Goal: Information Seeking & Learning: Understand process/instructions

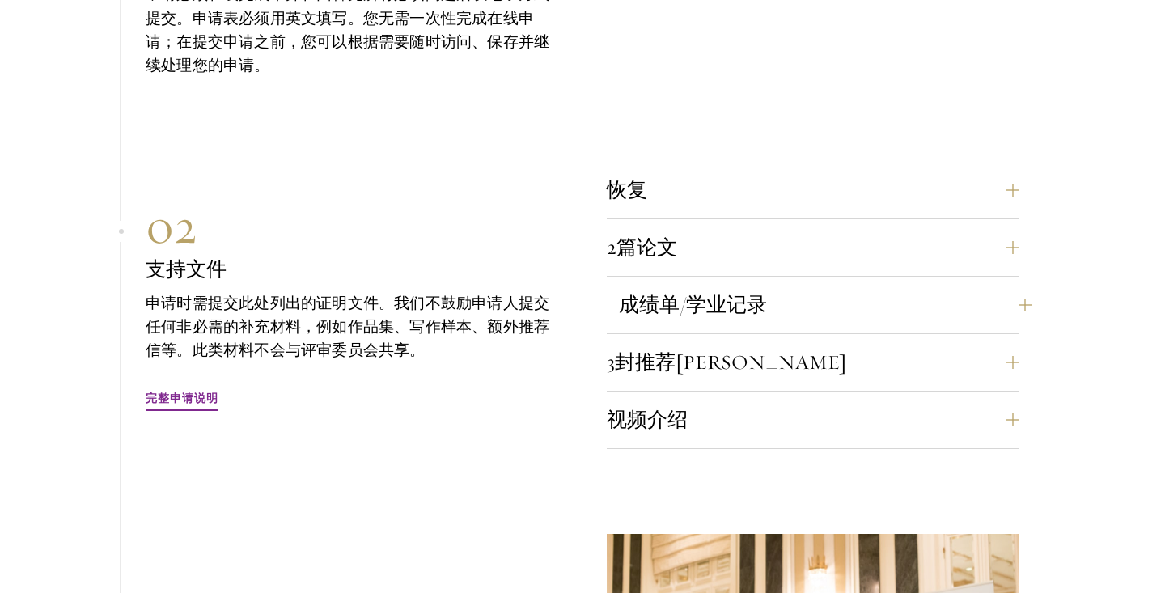
scroll to position [4666, 0]
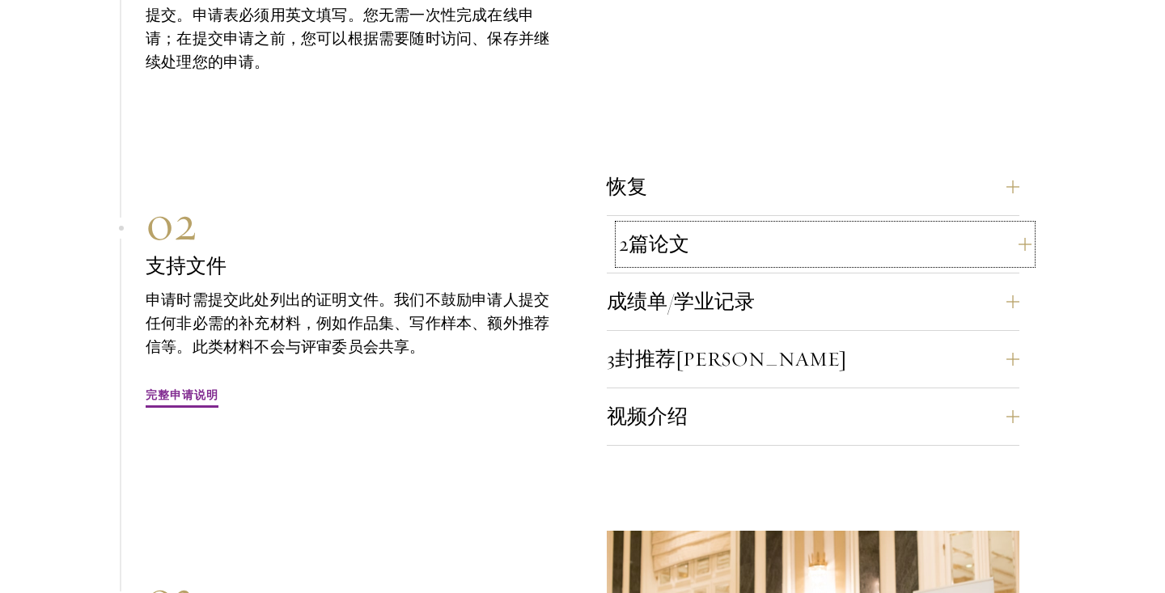
click at [777, 225] on button "2篇论文" at bounding box center [825, 244] width 412 height 39
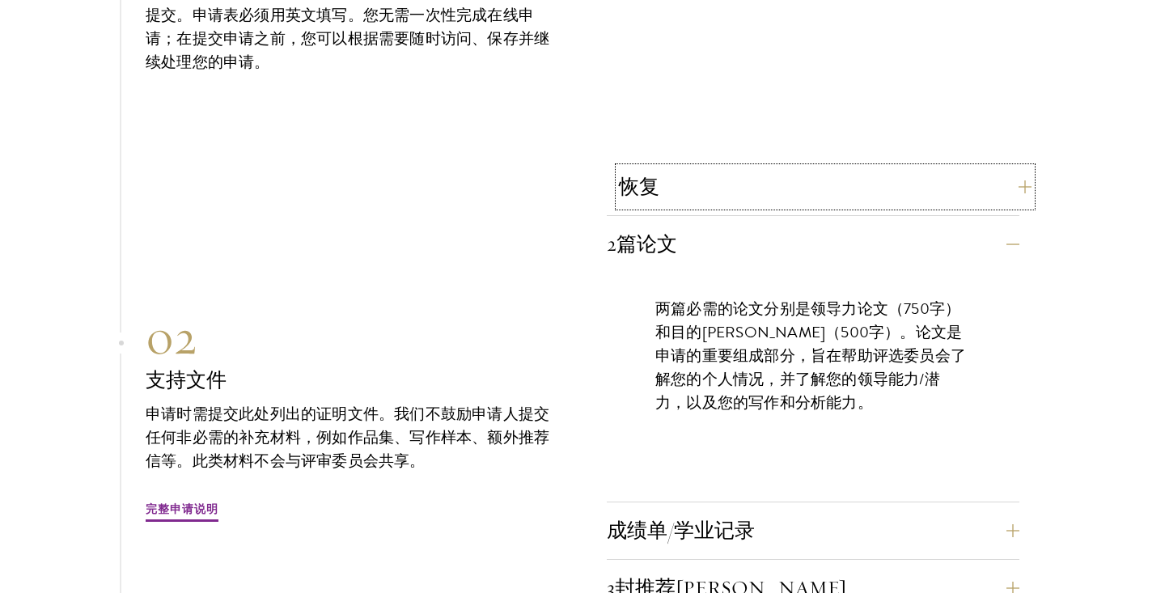
click at [772, 167] on button "恢复" at bounding box center [825, 186] width 412 height 39
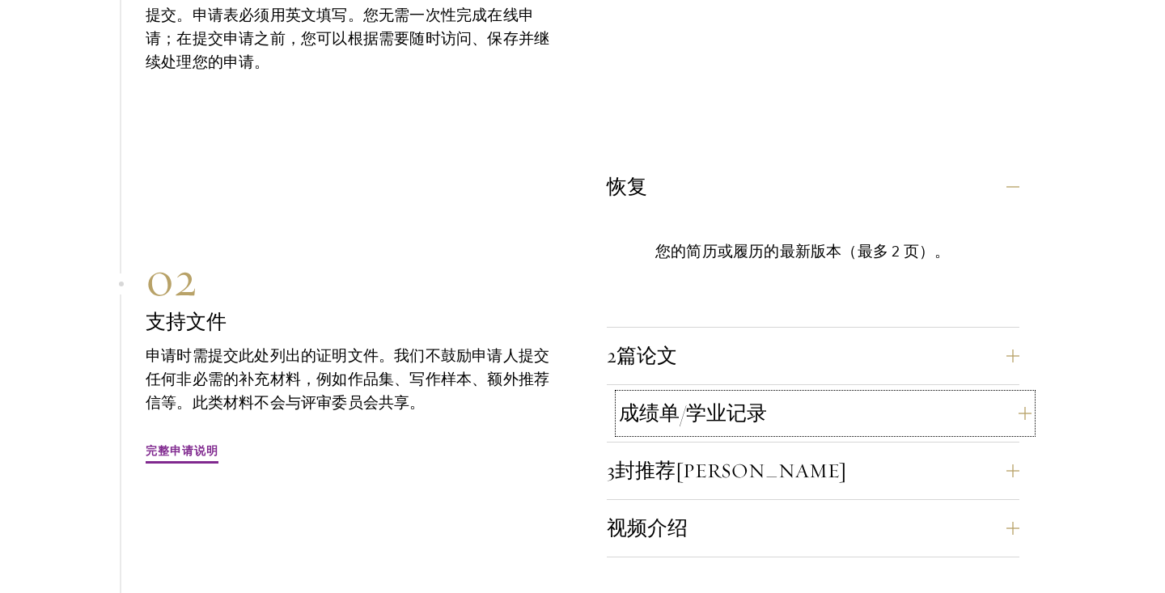
click at [770, 394] on button "成绩单/学业记录" at bounding box center [825, 413] width 412 height 39
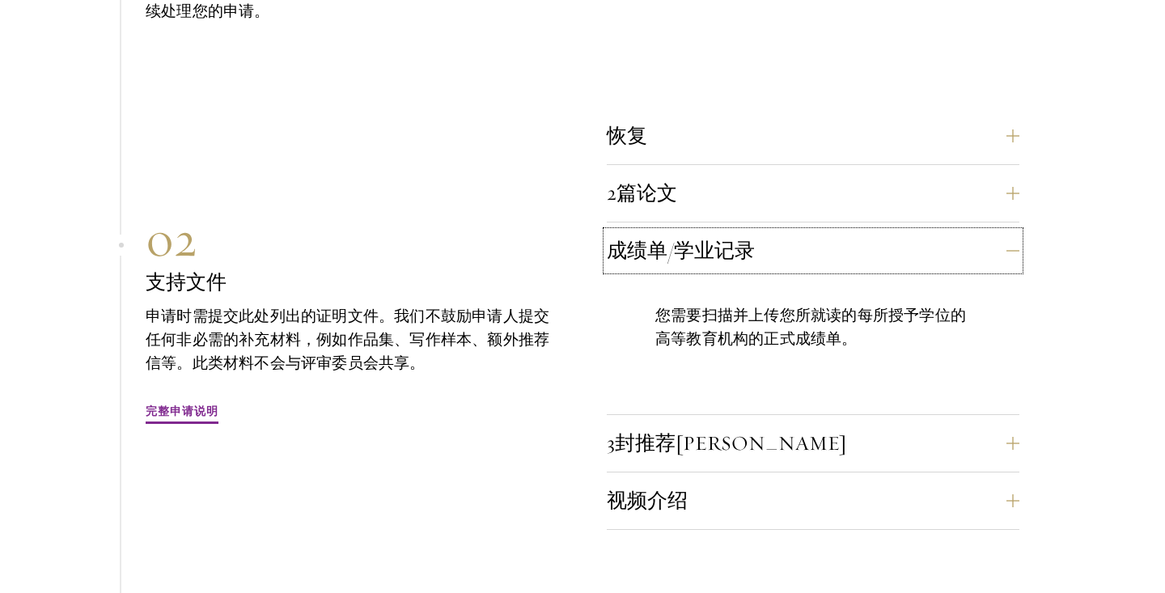
scroll to position [4718, 0]
click at [771, 423] on button "3封推荐[PERSON_NAME]" at bounding box center [825, 442] width 412 height 39
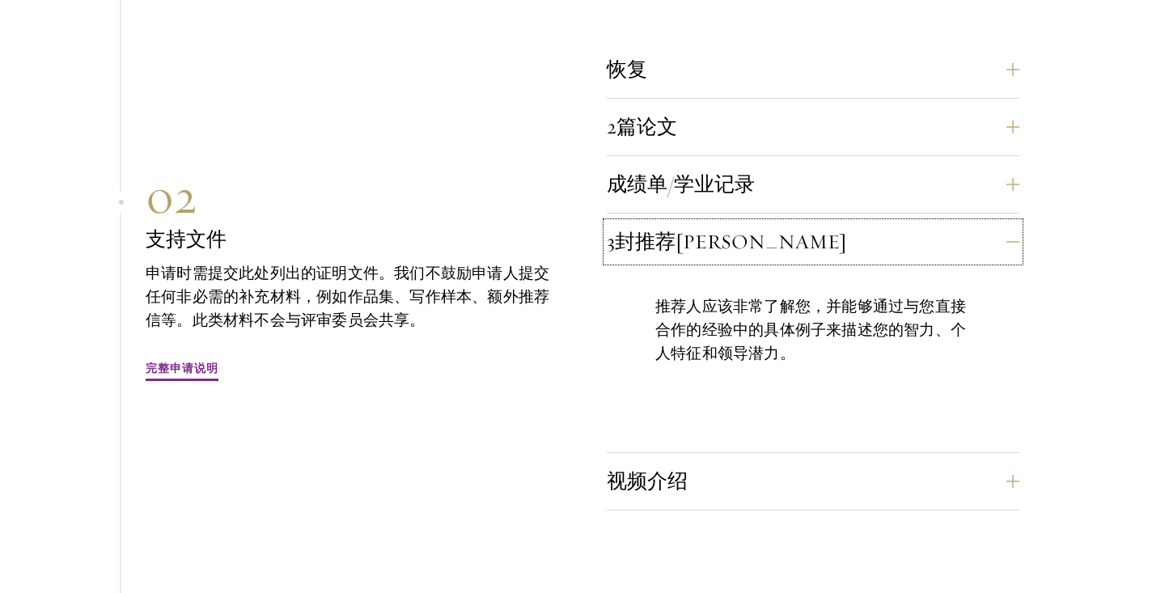
scroll to position [4791, 0]
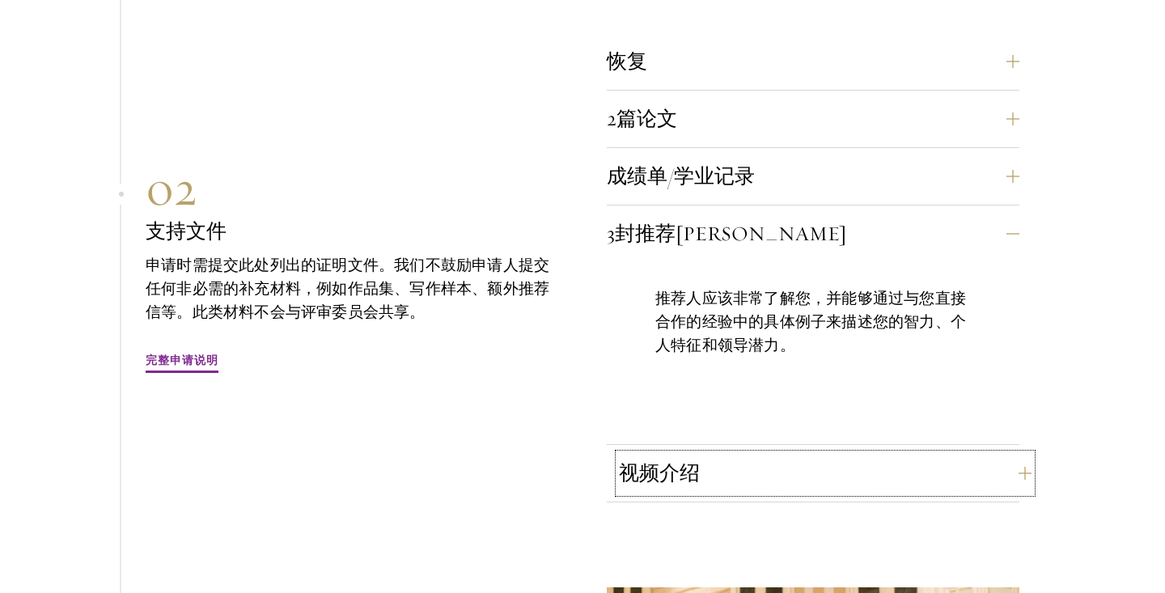
click at [777, 454] on button "视频介绍" at bounding box center [825, 473] width 412 height 39
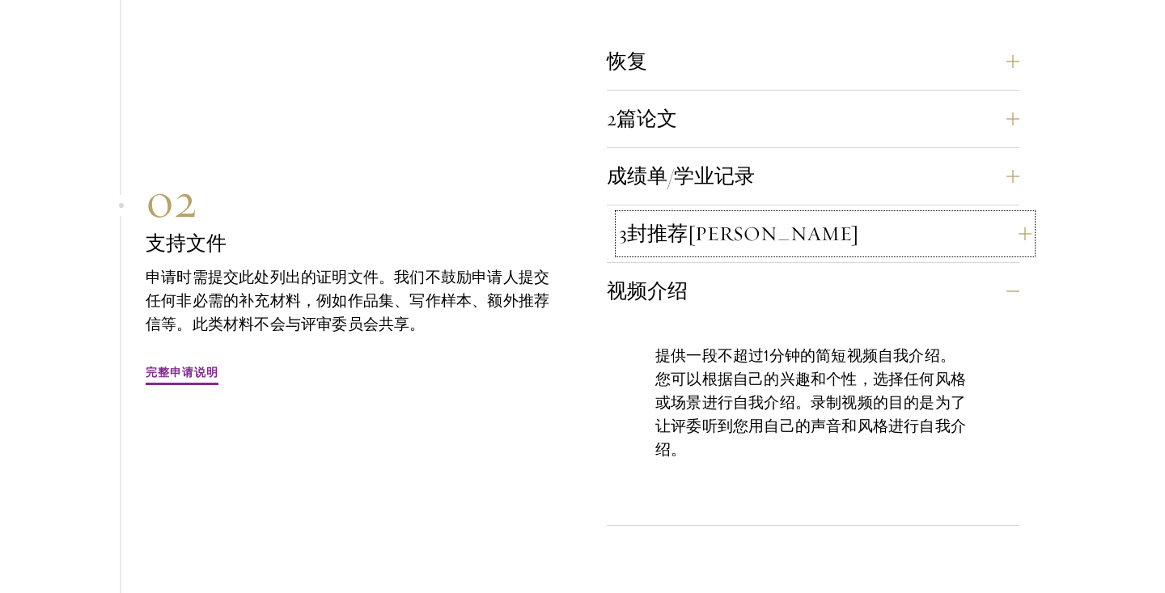
click at [766, 214] on button "3封推荐[PERSON_NAME]" at bounding box center [825, 233] width 412 height 39
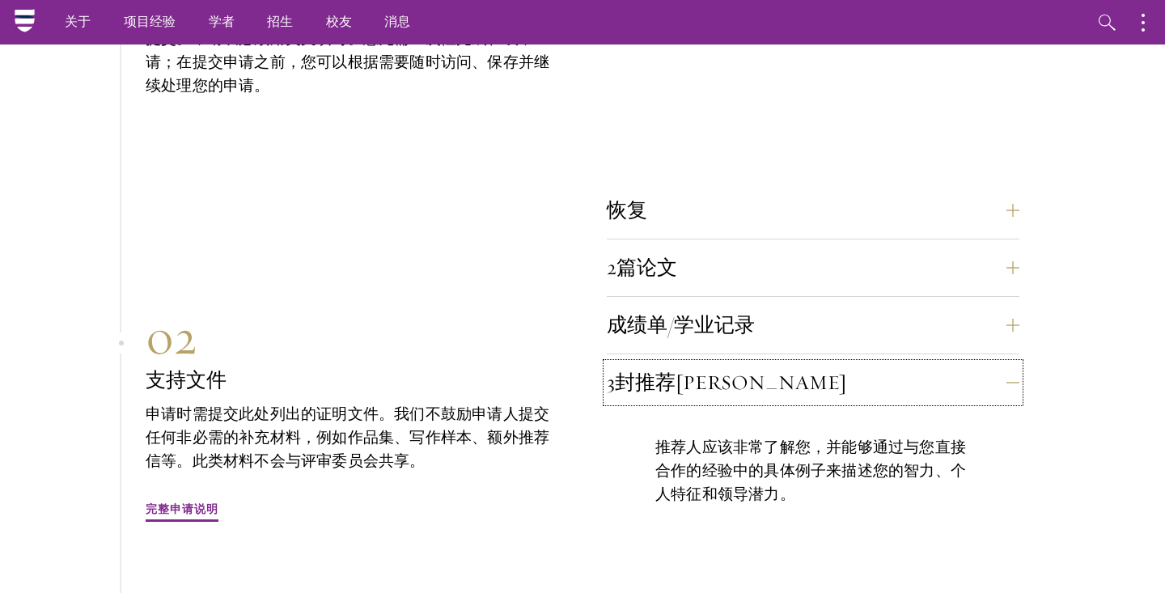
scroll to position [4638, 0]
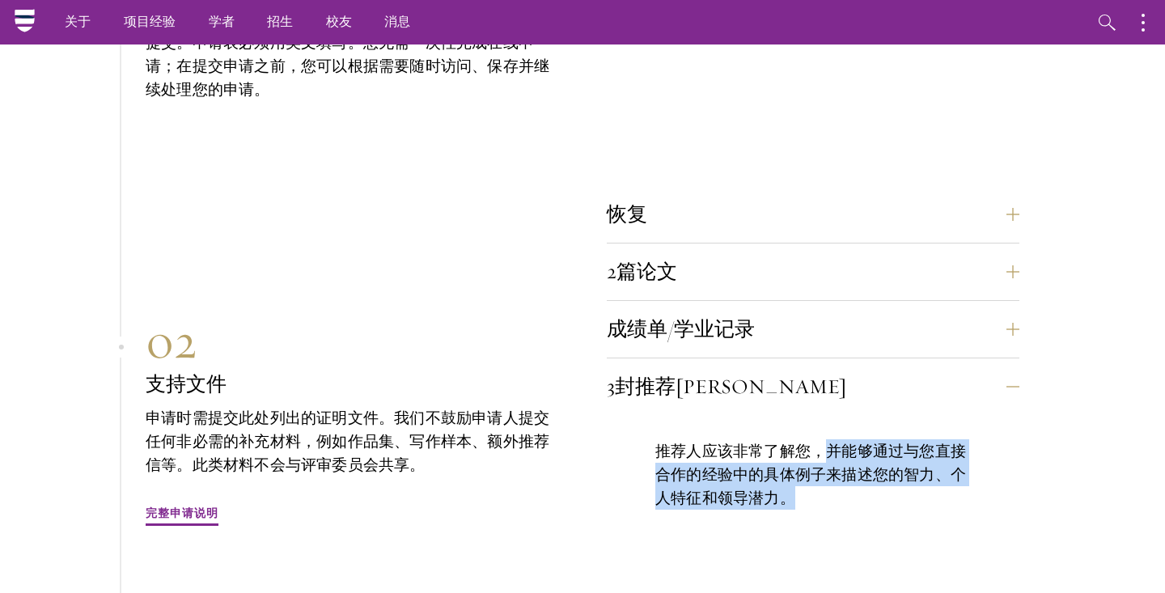
drag, startPoint x: 829, startPoint y: 402, endPoint x: 796, endPoint y: 457, distance: 64.2
click at [796, 457] on p "推荐人应该非常了解您，并能够通过与您直接合作的经验中的具体例子来描述您的智力、个人特征和领导潜力。" at bounding box center [812, 474] width 315 height 70
click at [810, 456] on p "推荐人应该非常了解您，并能够通过与您直接合作的经验中的具体例子来描述您的智力、个人特征和领导潜力。" at bounding box center [812, 474] width 315 height 70
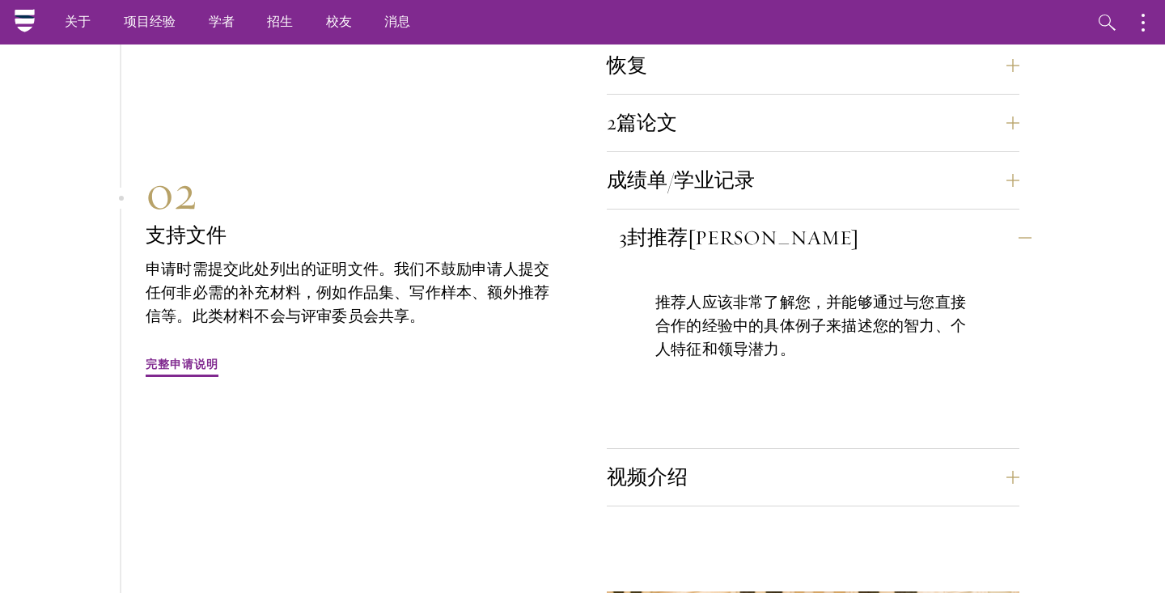
scroll to position [4743, 0]
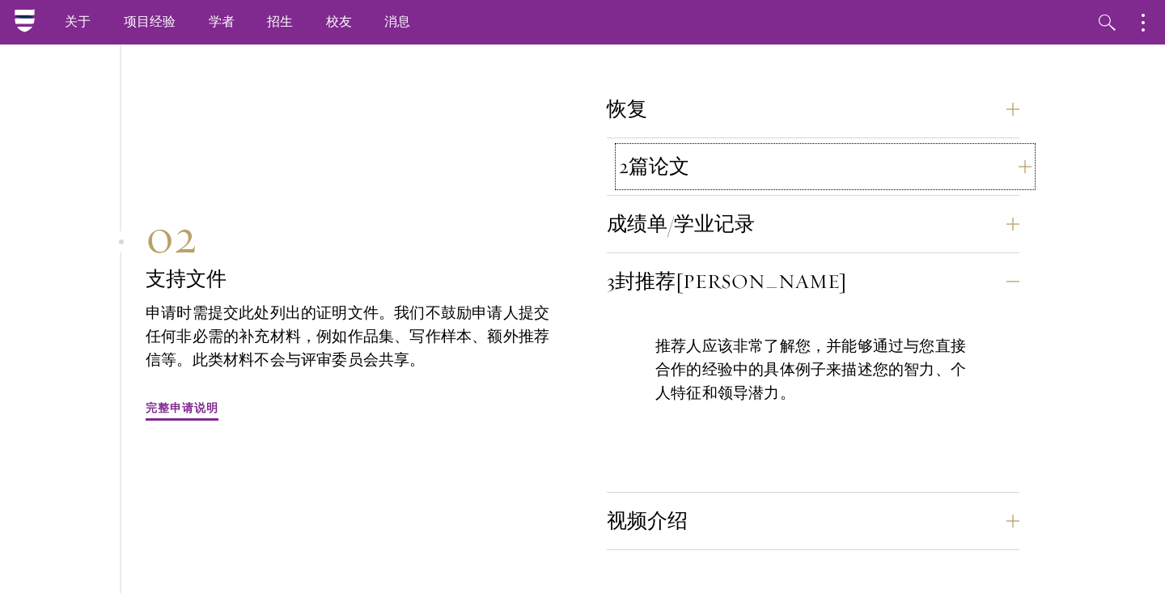
click at [835, 147] on button "2篇论文" at bounding box center [825, 166] width 412 height 39
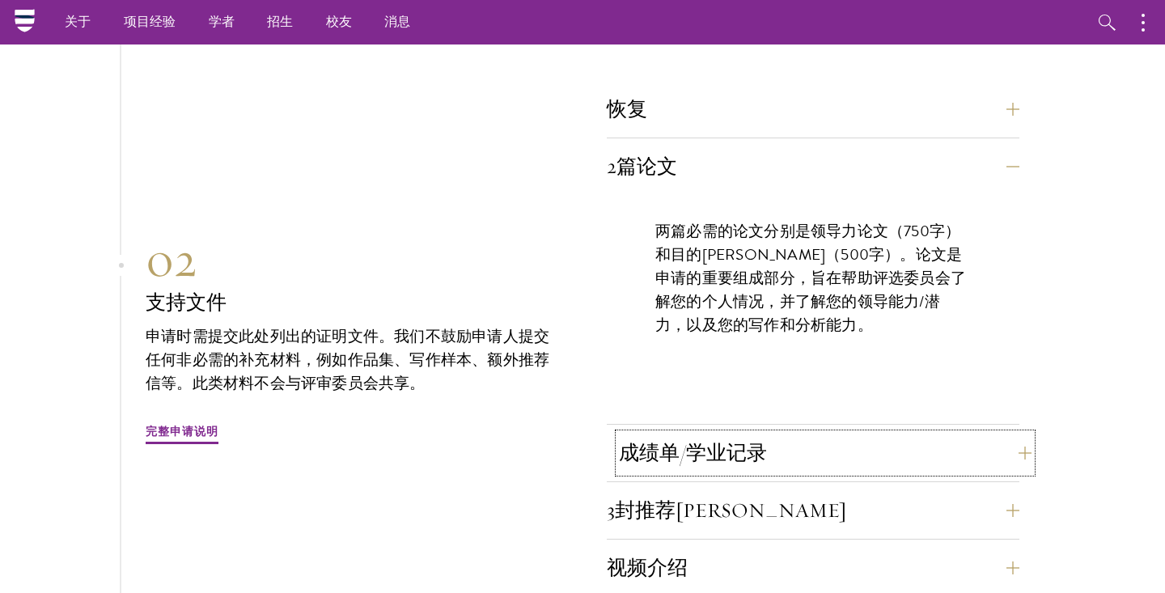
click at [809, 434] on button "成绩单/学业记录" at bounding box center [825, 453] width 412 height 39
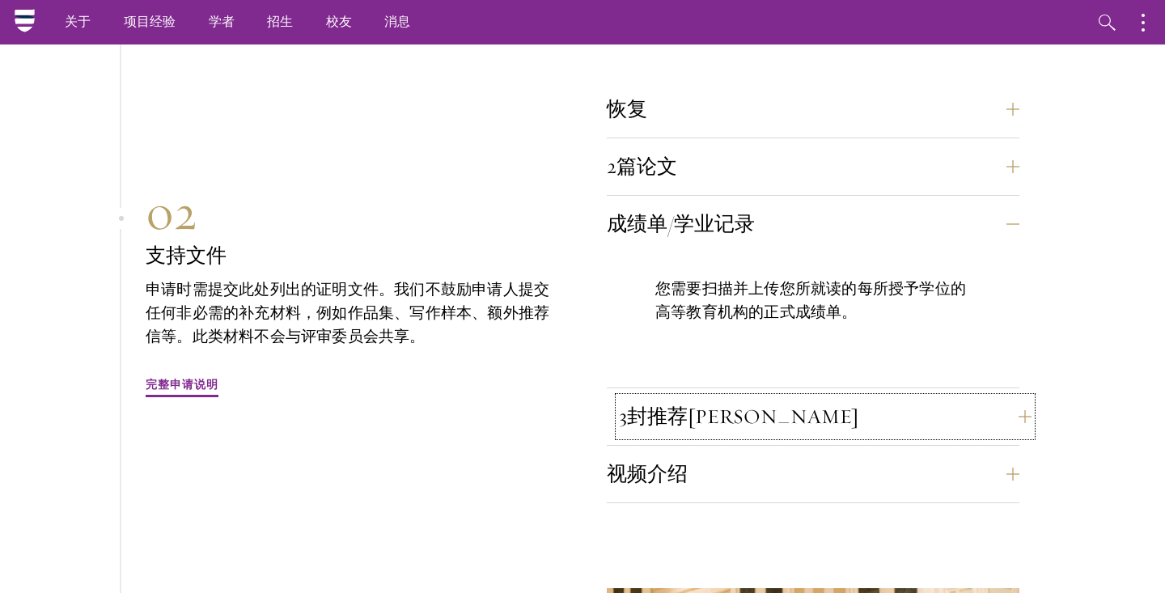
click at [812, 397] on button "3封推荐[PERSON_NAME]" at bounding box center [825, 416] width 412 height 39
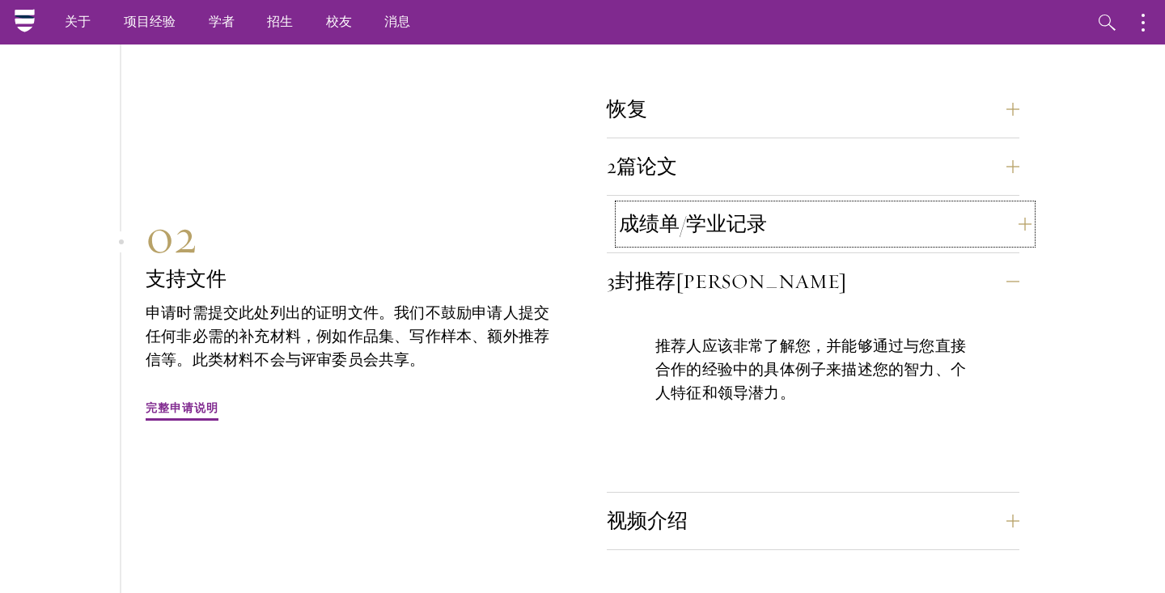
click at [824, 205] on button "成绩单/学业记录" at bounding box center [825, 224] width 412 height 39
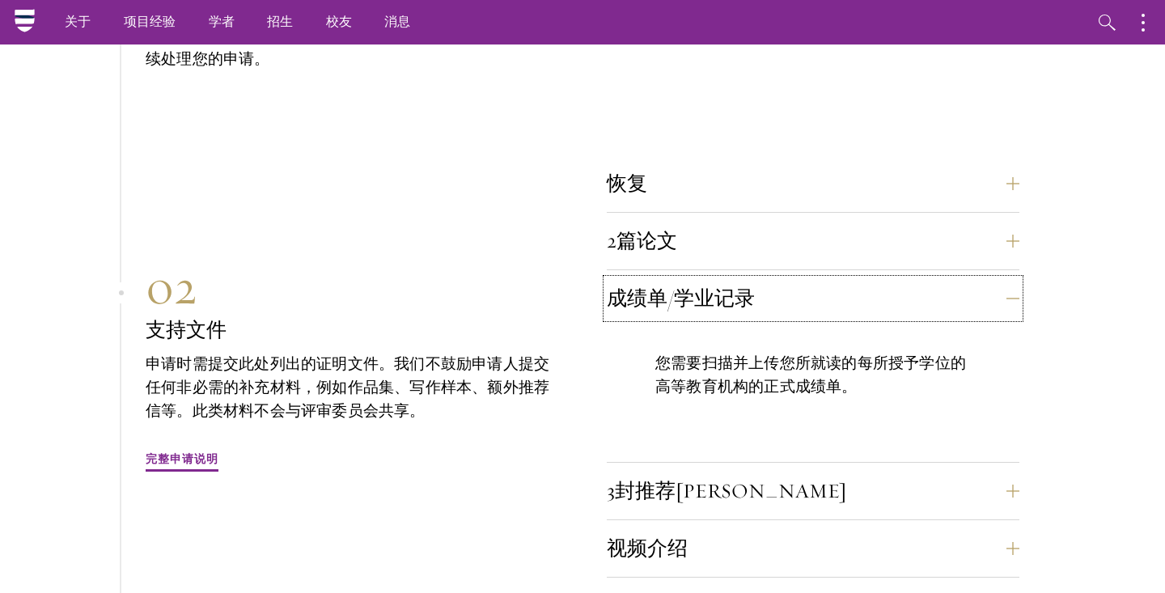
scroll to position [4661, 0]
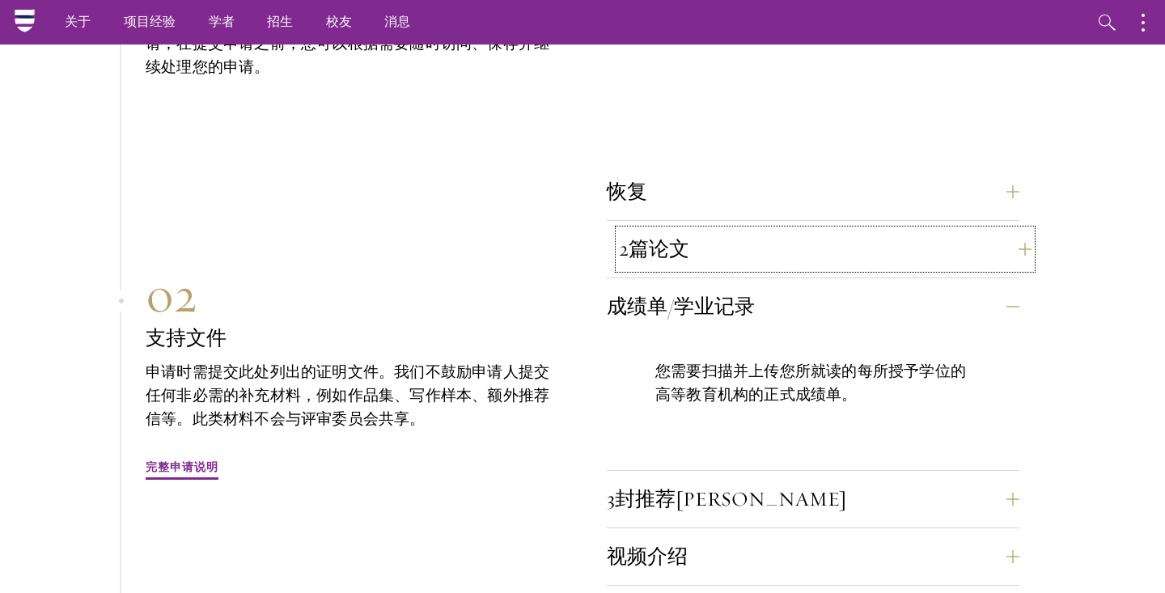
click at [814, 230] on button "2篇论文" at bounding box center [825, 249] width 412 height 39
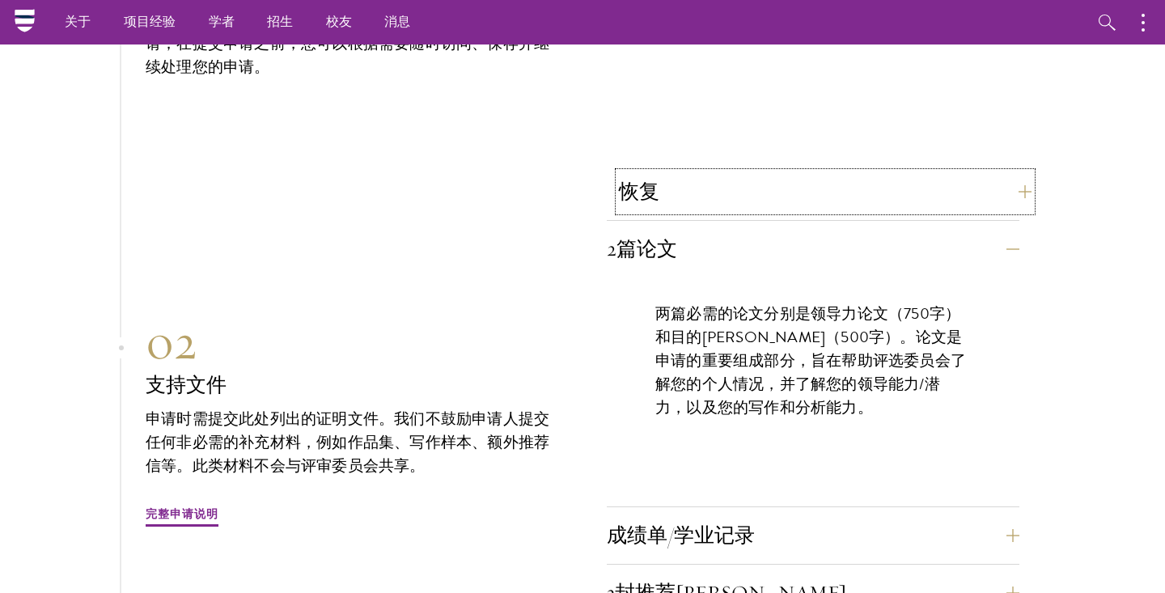
click at [773, 172] on button "恢复" at bounding box center [825, 191] width 412 height 39
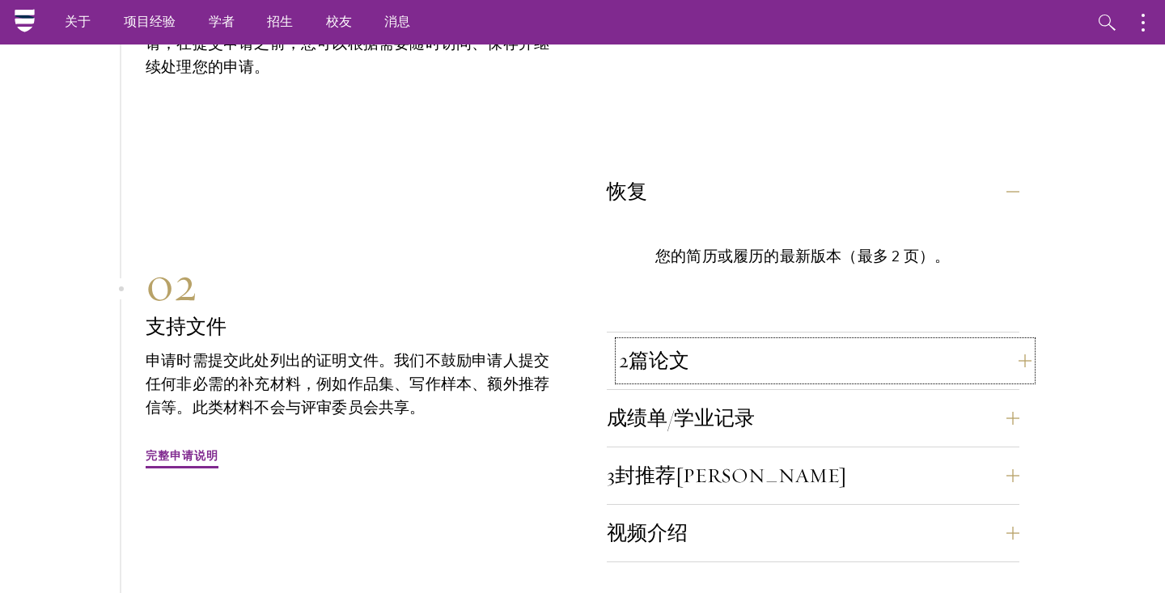
click at [760, 341] on button "2篇论文" at bounding box center [825, 360] width 412 height 39
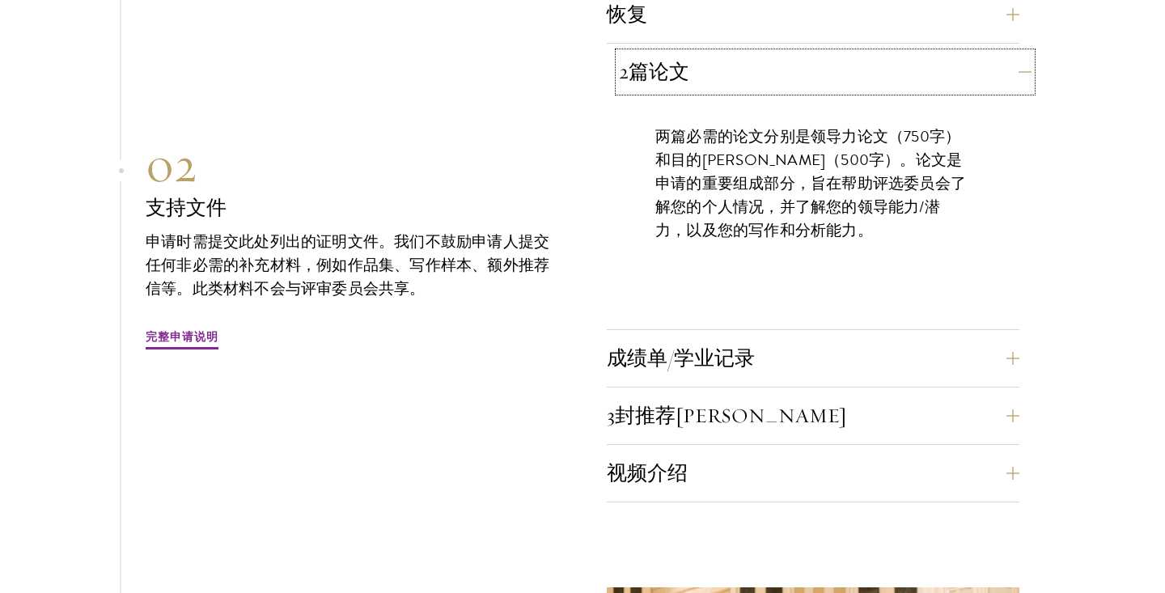
scroll to position [4839, 0]
click at [755, 345] on font "成绩单/学业记录" at bounding box center [681, 357] width 148 height 25
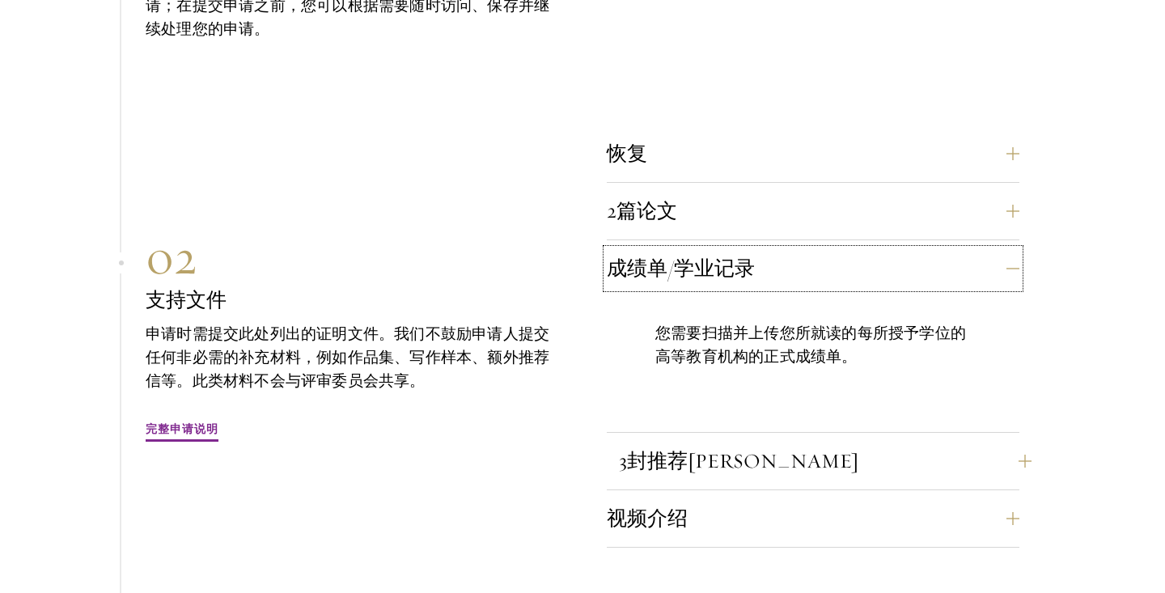
scroll to position [4701, 0]
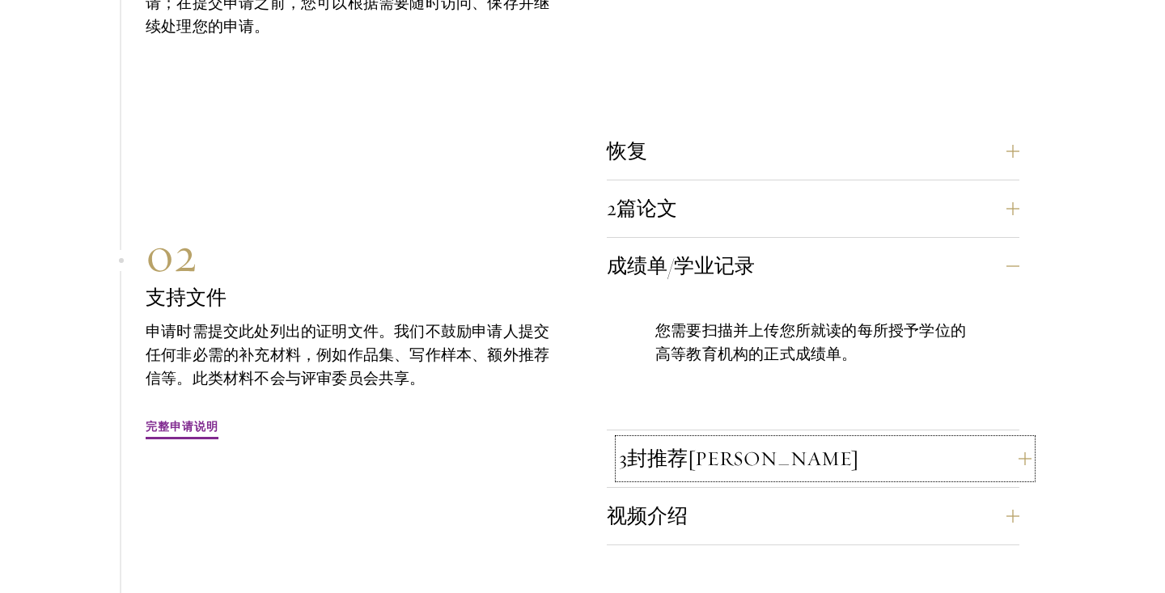
click at [757, 439] on button "3封推荐[PERSON_NAME]" at bounding box center [825, 458] width 412 height 39
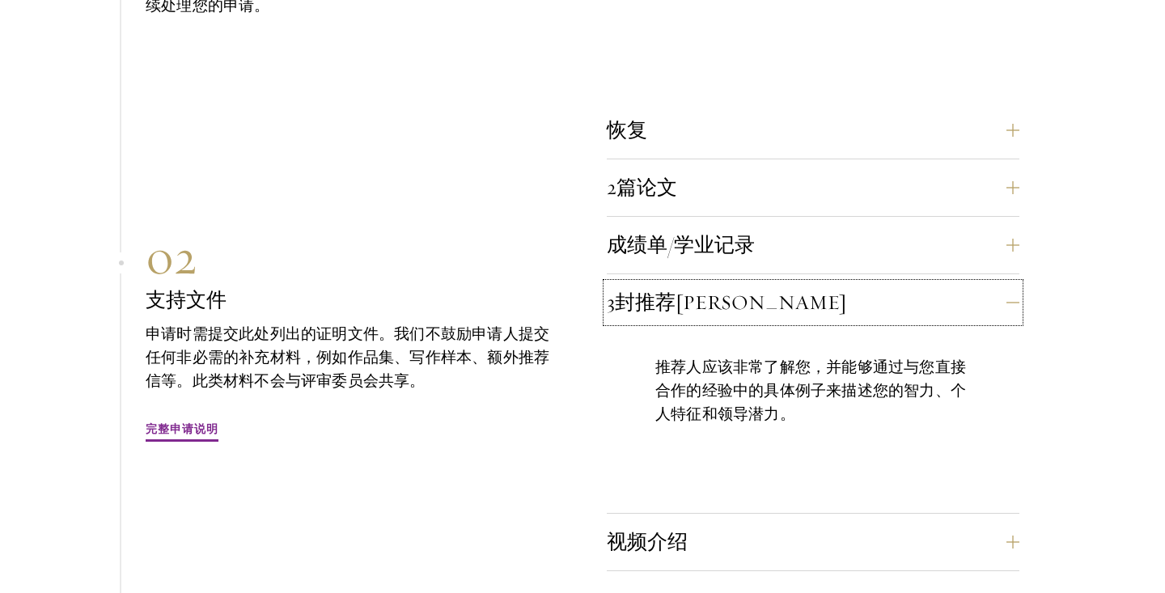
scroll to position [4753, 0]
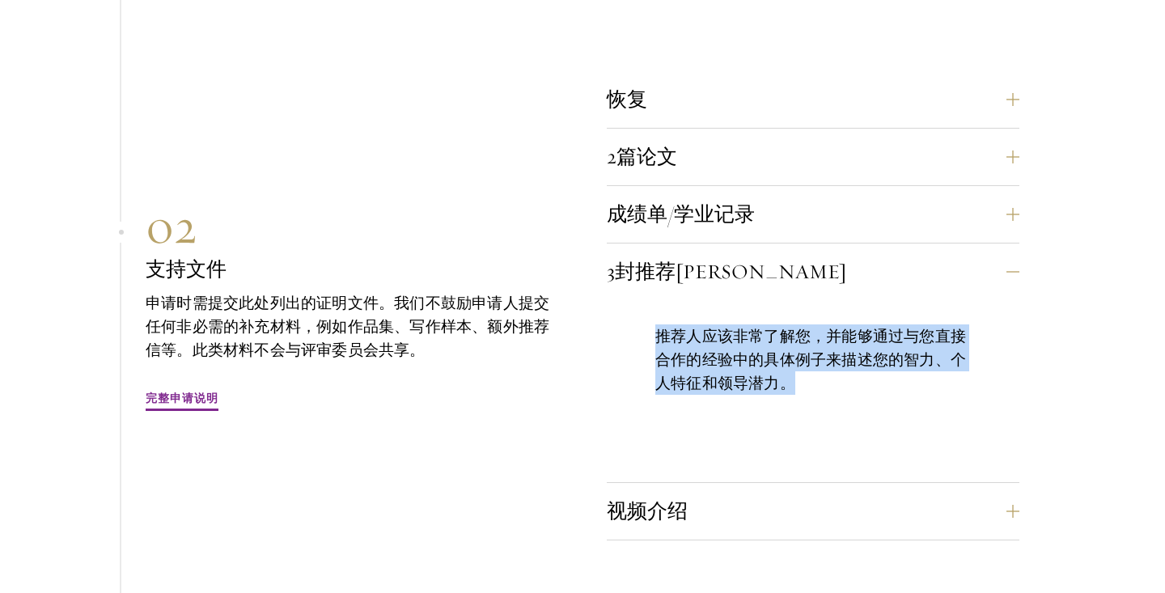
drag, startPoint x: 797, startPoint y: 332, endPoint x: 652, endPoint y: 296, distance: 149.3
click at [652, 300] on div "推荐人应该非常了解您，并能够通过与您直接合作的经验中的具体例子来描述您的智力、个人特征和领导潜力。" at bounding box center [813, 367] width 412 height 135
click at [810, 341] on p "推荐人应该非常了解您，并能够通过与您直接合作的经验中的具体例子来描述您的智力、个人特征和领导潜力。" at bounding box center [812, 359] width 315 height 70
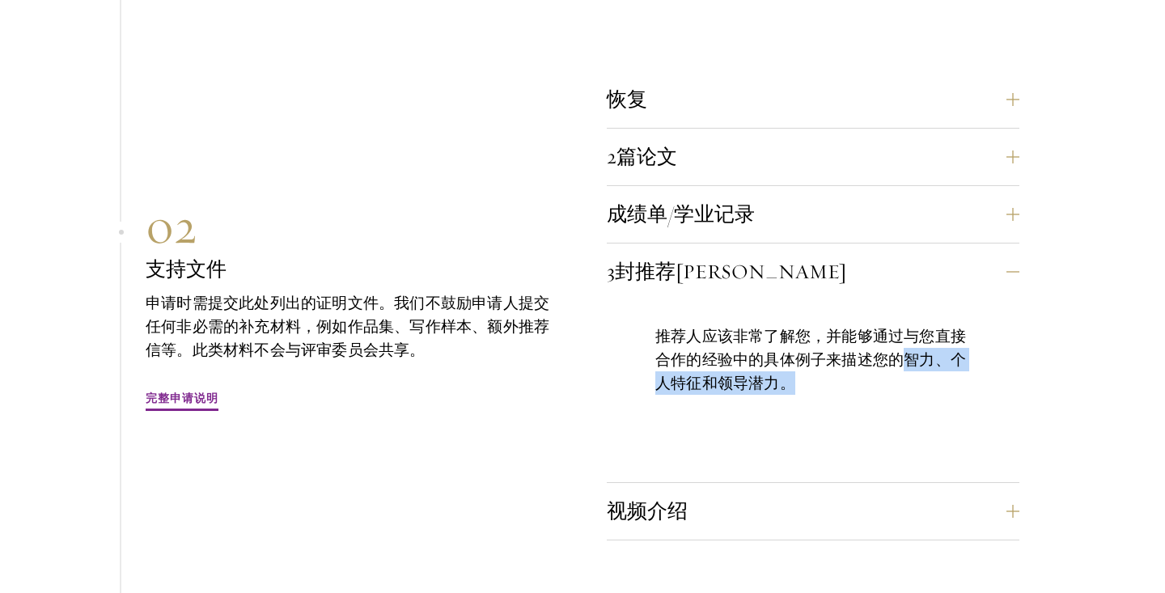
drag, startPoint x: 810, startPoint y: 341, endPoint x: 906, endPoint y: 310, distance: 100.5
click at [906, 324] on p "推荐人应该非常了解您，并能够通过与您直接合作的经验中的具体例子来描述您的智力、个人特征和领导潜力。" at bounding box center [812, 359] width 315 height 70
copy font "智力、个人特征和领导潜力。"
